Goal: Information Seeking & Learning: Learn about a topic

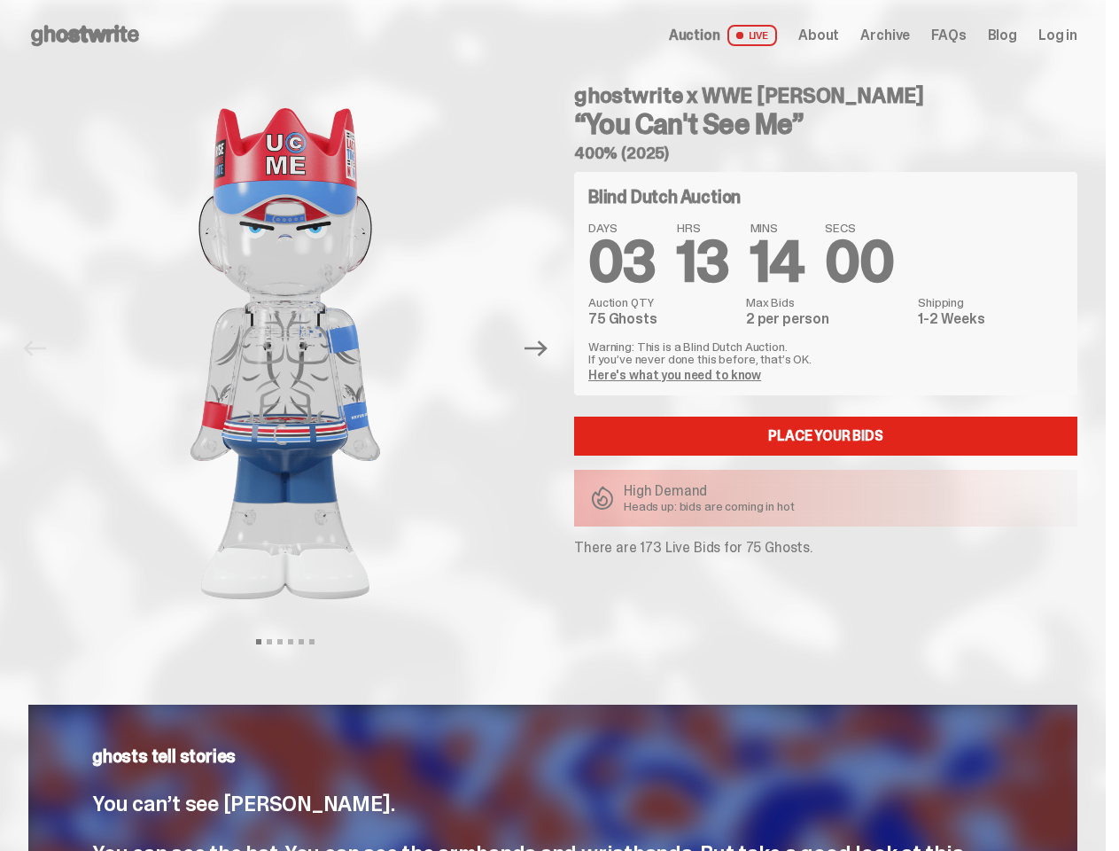
click at [559, 425] on div "ghostwrite x WWE [PERSON_NAME] “You Can't See Me” 400% (2025) Blind Dutch Aucti…" at bounding box center [815, 349] width 525 height 556
click at [296, 348] on img at bounding box center [285, 353] width 452 height 565
click at [543, 348] on icon "Next" at bounding box center [536, 349] width 23 height 16
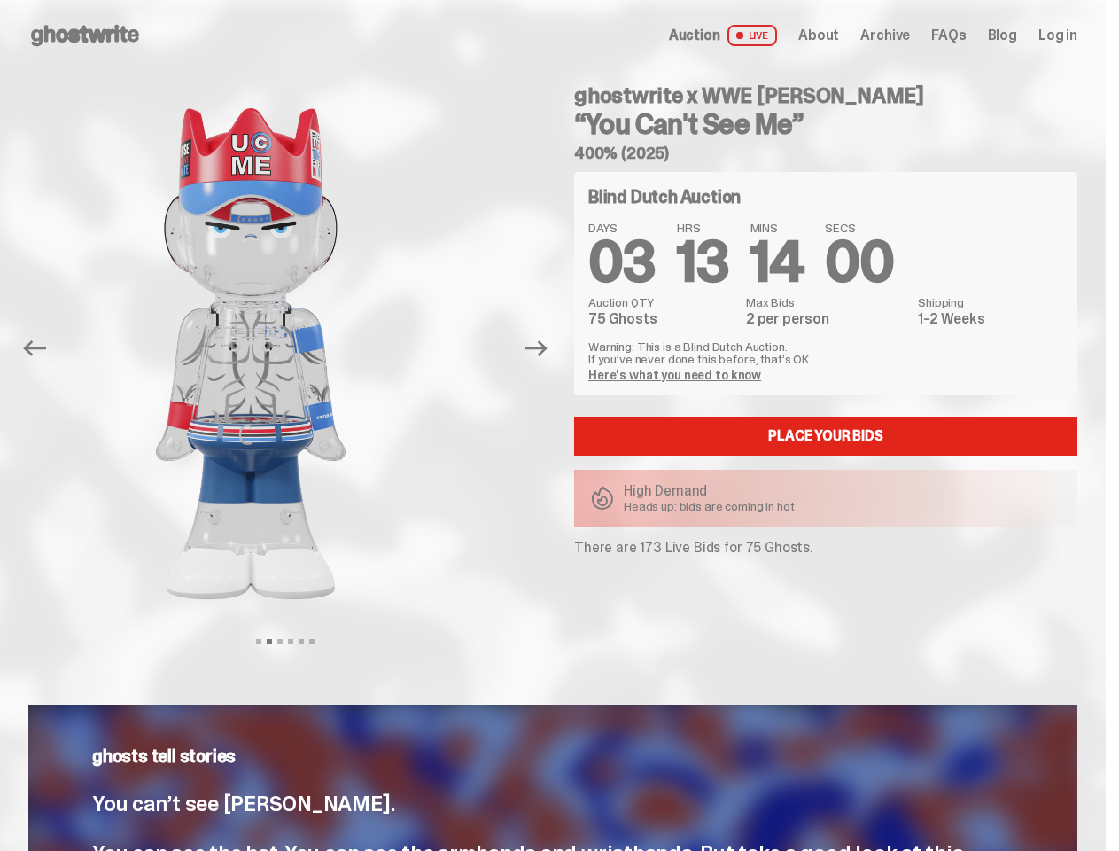
click at [0, 90] on div "ghostwrite x WWE [PERSON_NAME] “You Can't See Me” 400% (2025) Previous Next Vie…" at bounding box center [553, 366] width 1106 height 591
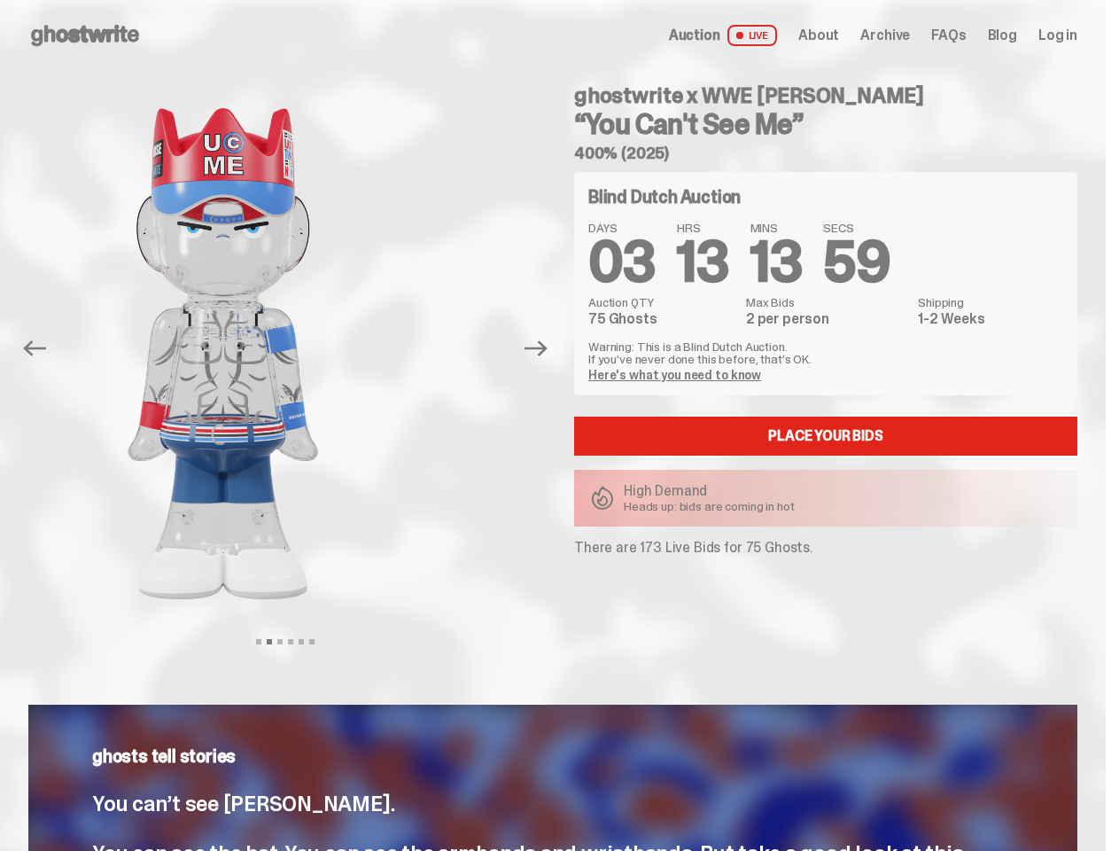
click at [677, 375] on link "Here's what you need to know" at bounding box center [674, 375] width 173 height 16
